Goal: Transaction & Acquisition: Purchase product/service

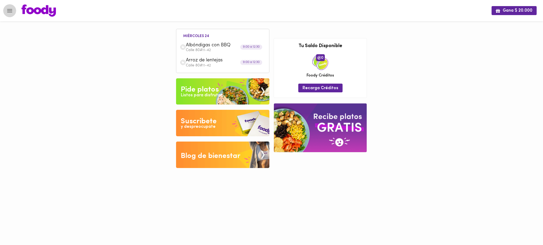
click at [11, 10] on icon "Menu" at bounding box center [9, 10] width 5 height 3
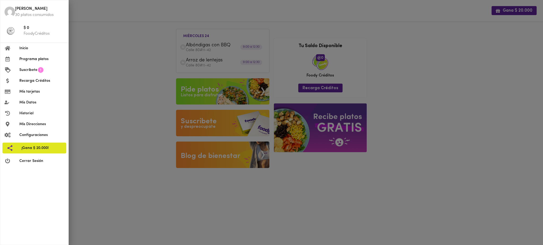
click at [33, 62] on span "Programa platos" at bounding box center [41, 59] width 45 height 6
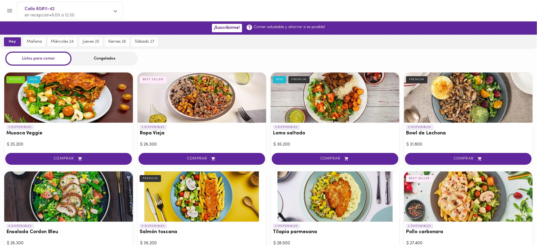
click at [104, 57] on div "Congelados" at bounding box center [105, 59] width 66 height 14
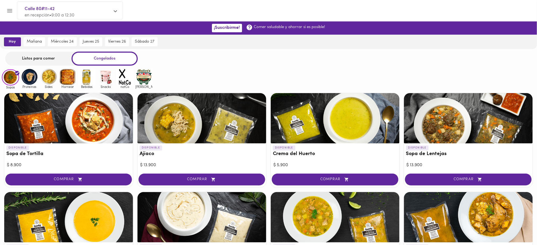
click at [105, 76] on img at bounding box center [105, 76] width 17 height 17
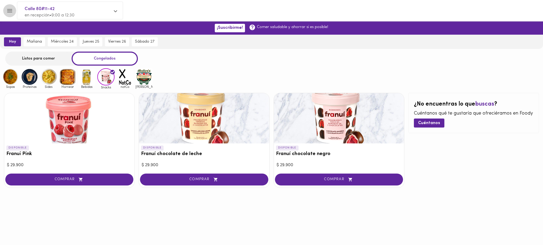
click at [9, 11] on icon "Menu" at bounding box center [9, 10] width 5 height 3
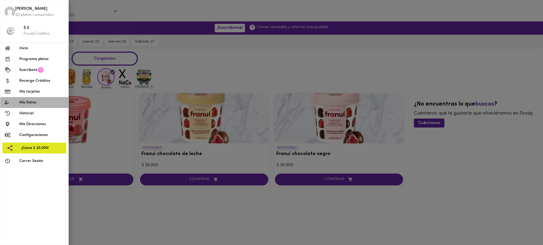
click at [30, 101] on span "Mis Datos" at bounding box center [41, 103] width 45 height 6
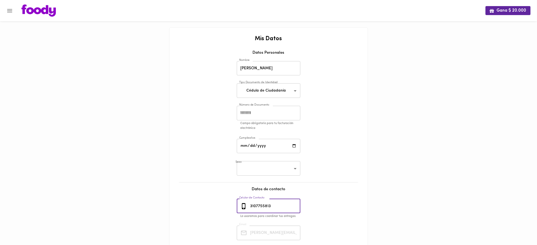
drag, startPoint x: 276, startPoint y: 207, endPoint x: 249, endPoint y: 206, distance: 27.0
click at [249, 206] on div "3107755813 Celular de Contacto" at bounding box center [269, 206] width 64 height 15
click at [14, 10] on button "Menu" at bounding box center [9, 10] width 13 height 13
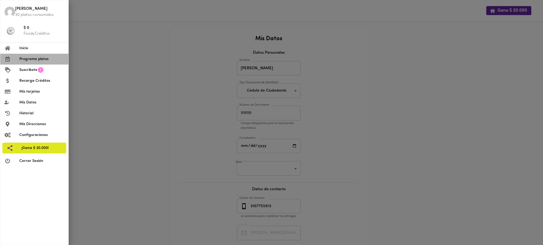
click at [31, 60] on span "Programa platos" at bounding box center [41, 59] width 45 height 6
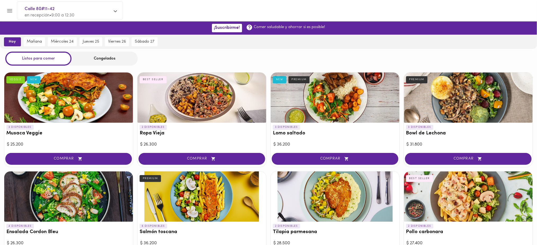
click at [109, 60] on div "Congelados" at bounding box center [105, 59] width 66 height 14
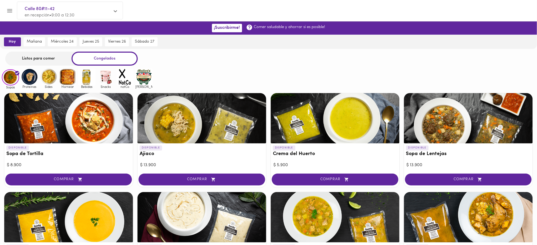
click at [106, 78] on img at bounding box center [105, 76] width 17 height 17
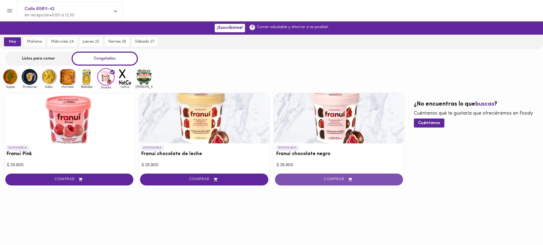
click at [328, 179] on span "COMPRAR" at bounding box center [338, 180] width 115 height 5
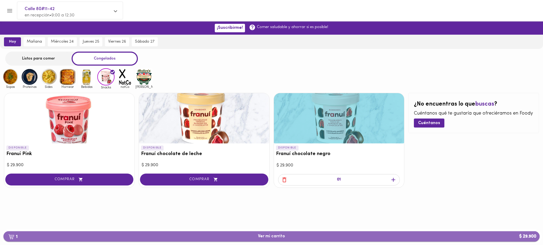
click at [272, 237] on span "1 Ver mi carrito $ 29.900" at bounding box center [271, 236] width 27 height 5
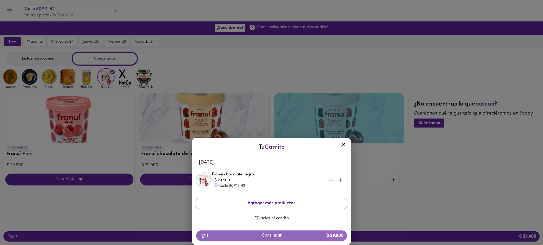
click at [270, 238] on span "1 Continuar $ 29.900" at bounding box center [271, 235] width 142 height 5
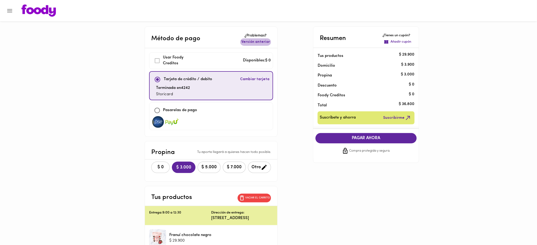
click at [267, 41] on span "Versión anterior" at bounding box center [255, 41] width 29 height 5
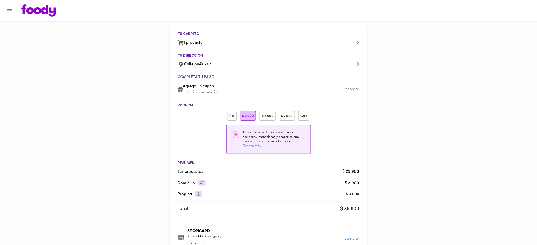
click at [229, 115] on div "$ 0" at bounding box center [232, 116] width 9 height 10
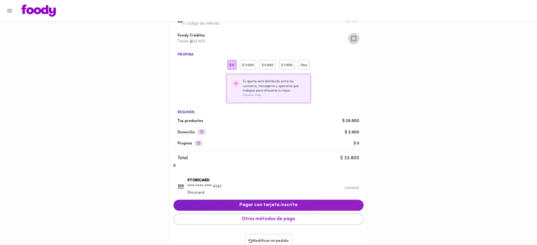
click at [354, 39] on input "checkbox" at bounding box center [353, 38] width 11 height 11
checkbox input "true"
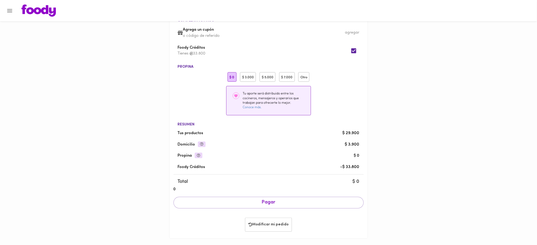
scroll to position [58, 0]
click at [269, 229] on button "Modificar mi pedido" at bounding box center [268, 224] width 47 height 14
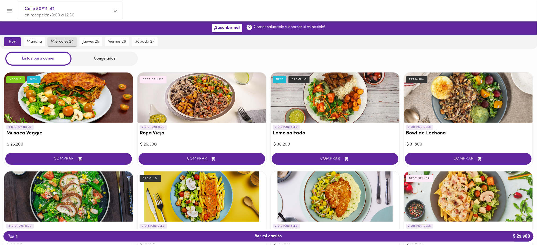
click at [64, 41] on span "miércoles 24" at bounding box center [62, 41] width 23 height 5
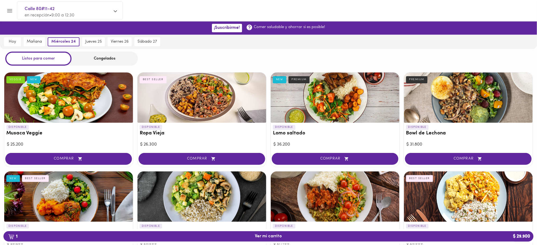
click at [112, 62] on div "Congelados" at bounding box center [105, 59] width 66 height 14
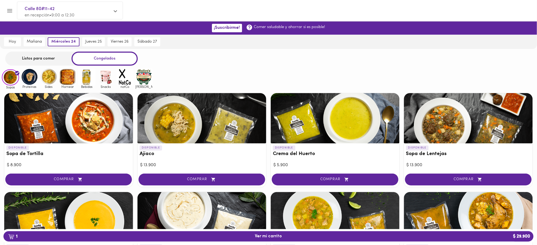
click at [107, 79] on img at bounding box center [105, 76] width 17 height 17
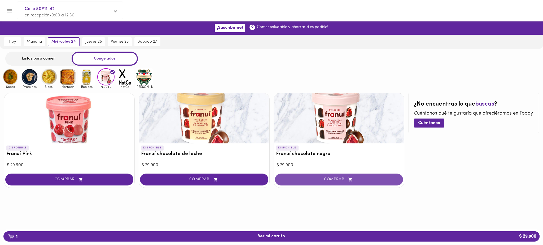
click at [313, 176] on button "COMPRAR" at bounding box center [339, 180] width 128 height 12
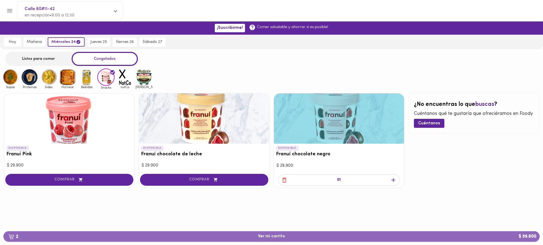
click at [273, 238] on span "2 Ver mi carrito $ 59.800" at bounding box center [271, 236] width 27 height 5
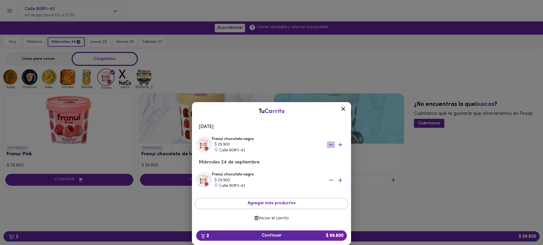
click at [330, 144] on icon "button" at bounding box center [331, 144] width 7 height 7
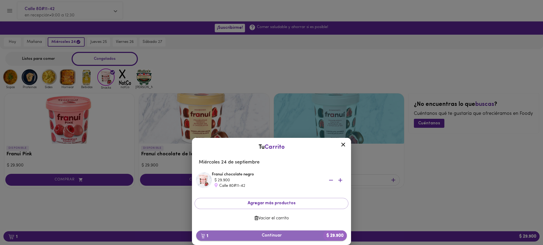
click at [268, 236] on span "1 Continuar $ 29.900" at bounding box center [271, 235] width 142 height 5
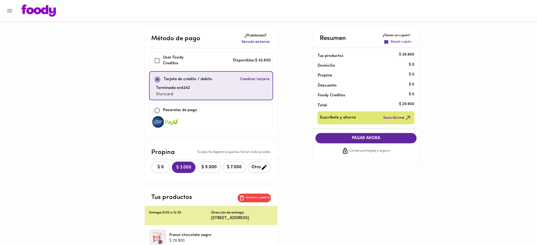
checkbox input "true"
click at [260, 43] on span "Versión anterior" at bounding box center [255, 41] width 29 height 5
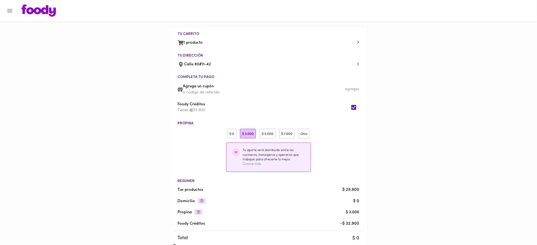
click at [234, 134] on div "$ 0" at bounding box center [232, 134] width 9 height 10
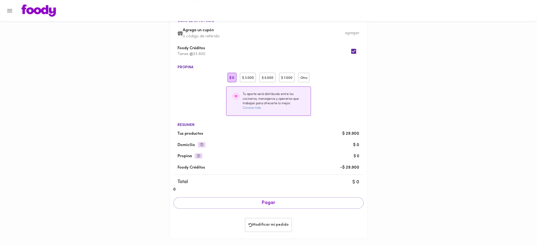
scroll to position [58, 0]
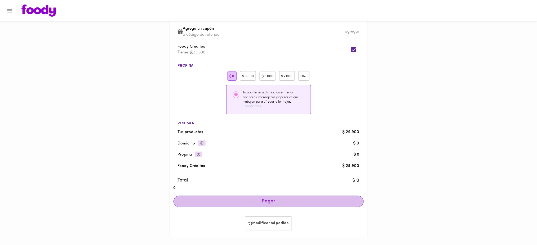
click at [267, 204] on span "Pagar" at bounding box center [268, 202] width 181 height 6
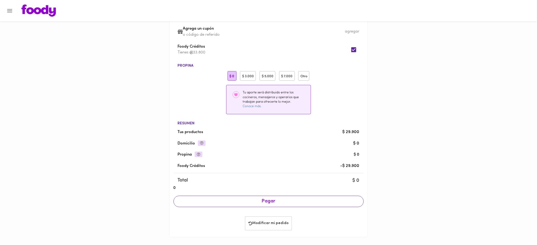
scroll to position [58, 0]
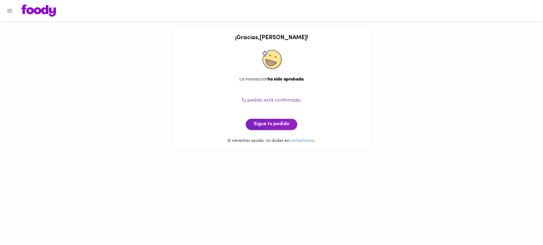
click at [278, 127] on span "Sigue tu pedido" at bounding box center [272, 125] width 36 height 6
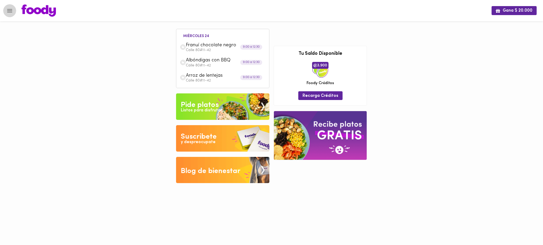
click at [11, 10] on icon "Menu" at bounding box center [9, 10] width 5 height 3
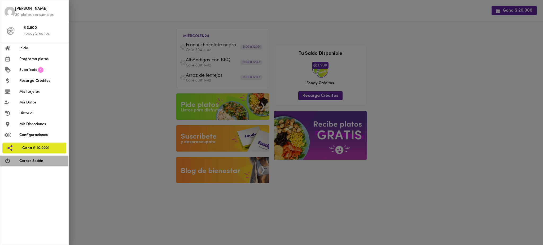
click at [32, 163] on span "Cerrar Sesión" at bounding box center [41, 161] width 45 height 6
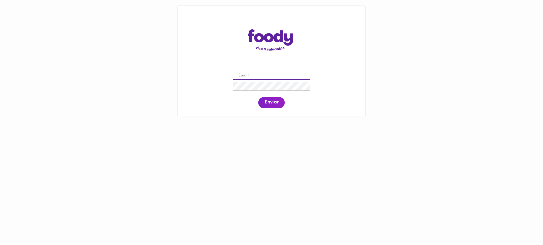
click at [271, 77] on input "email" at bounding box center [271, 76] width 77 height 8
paste input "[EMAIL_ADDRESS][DOMAIN_NAME]"
type input "[EMAIL_ADDRESS][DOMAIN_NAME]"
click at [274, 103] on span "Enviar" at bounding box center [271, 103] width 14 height 6
